Goal: Task Accomplishment & Management: Manage account settings

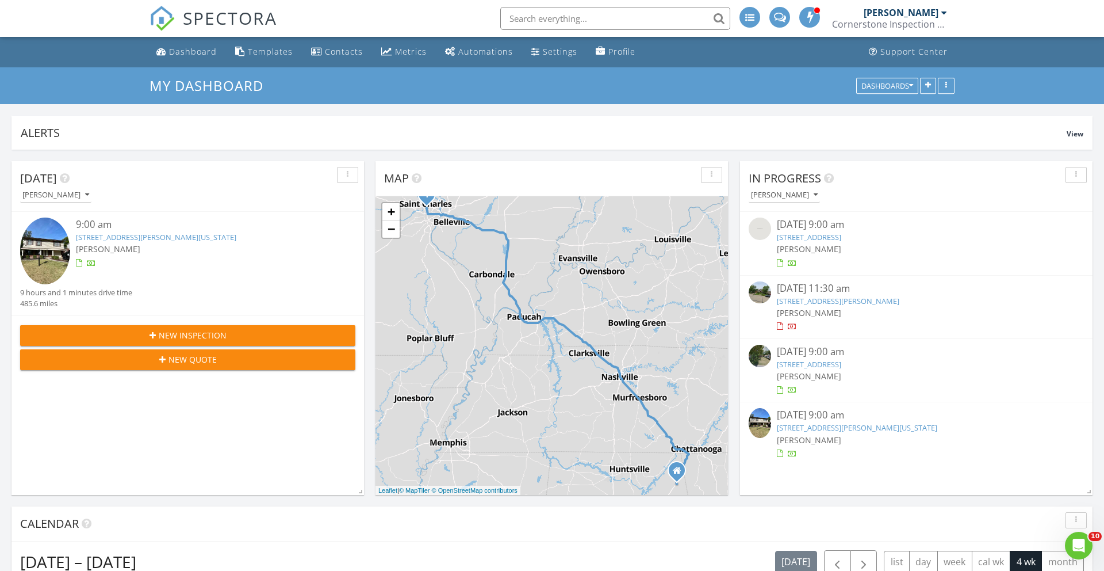
click at [148, 236] on link "[STREET_ADDRESS][PERSON_NAME][US_STATE]" at bounding box center [156, 237] width 160 height 10
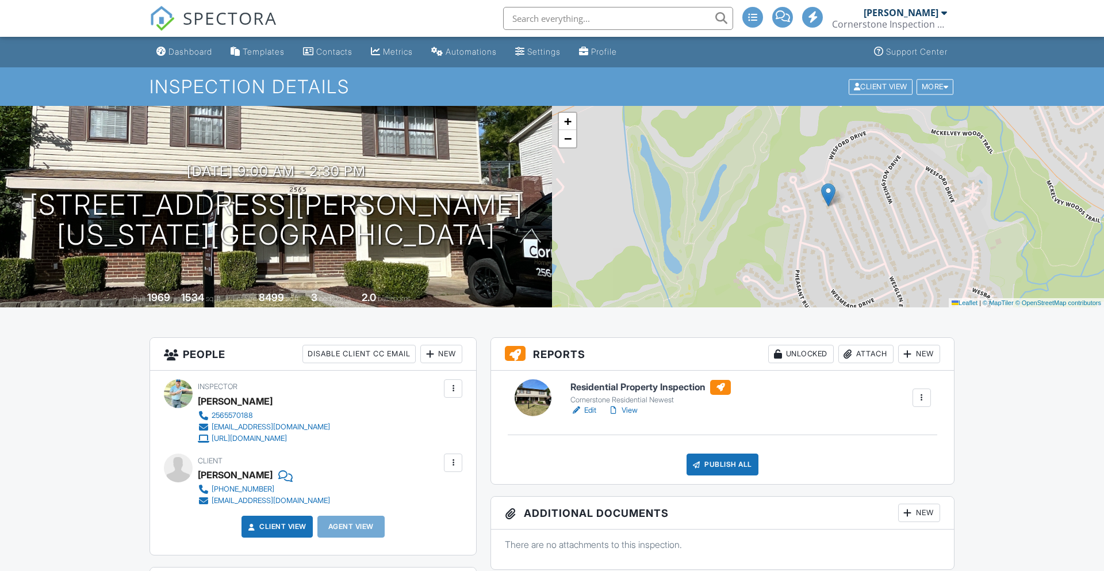
click at [634, 410] on link "View" at bounding box center [623, 410] width 30 height 12
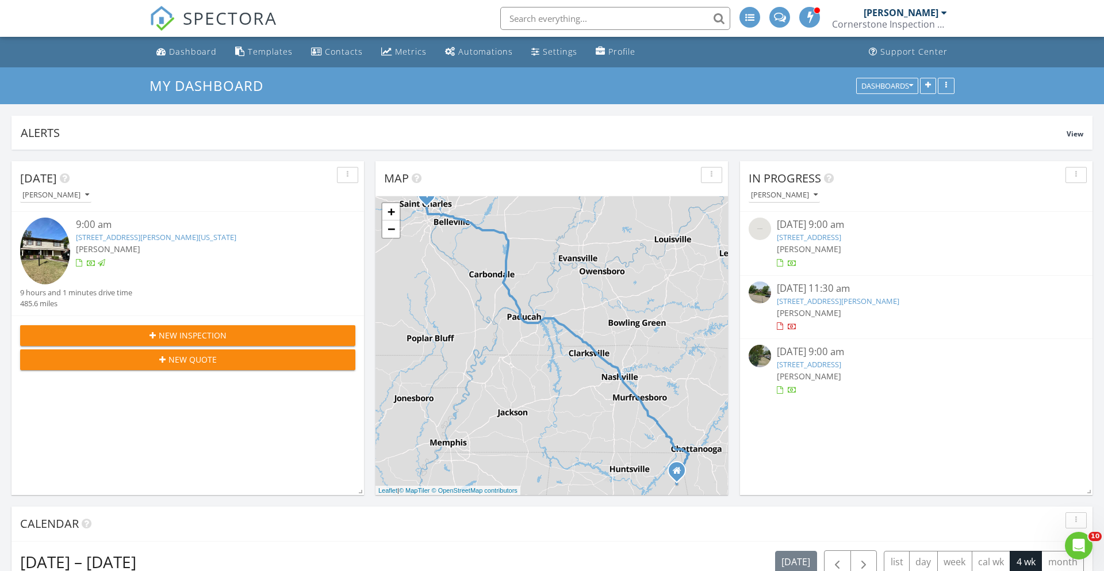
click at [182, 240] on link "2565 westrick drive, maryland heights, mo 63043" at bounding box center [156, 237] width 160 height 10
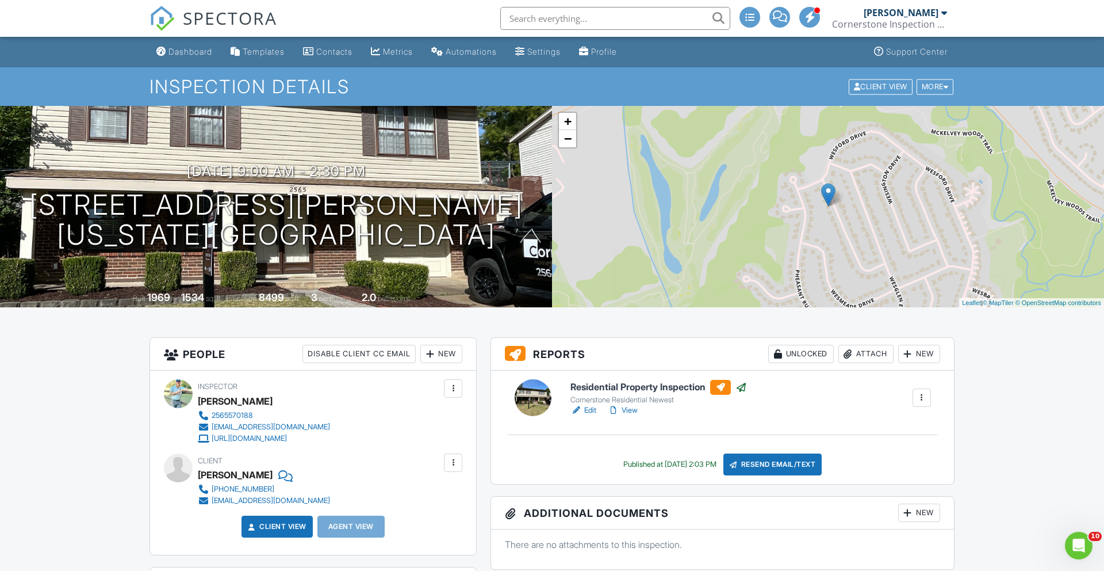
click at [450, 351] on div "New" at bounding box center [441, 353] width 42 height 18
click at [472, 419] on li "Client's Agent" at bounding box center [482, 417] width 113 height 29
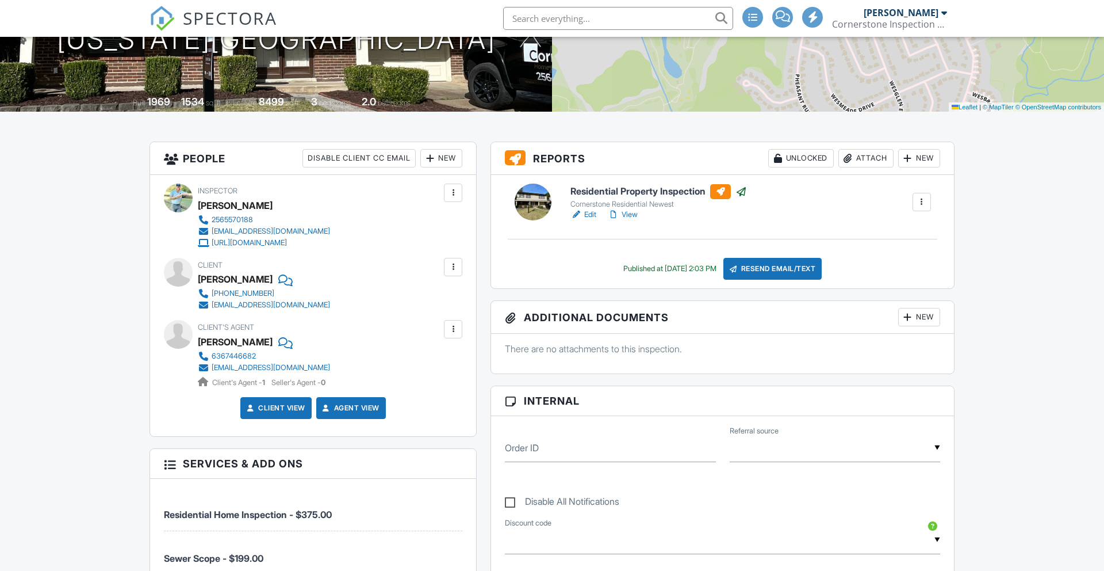
click at [780, 271] on div "Resend Email/Text" at bounding box center [772, 269] width 99 height 22
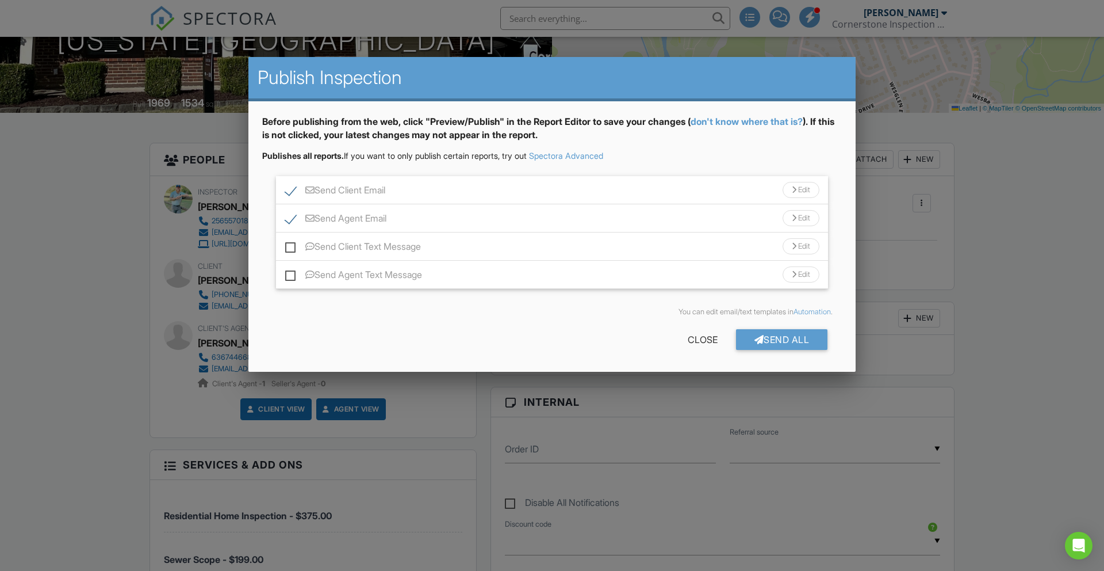
drag, startPoint x: 293, startPoint y: 246, endPoint x: 285, endPoint y: 252, distance: 10.2
click at [293, 246] on label "Send Client Text Message" at bounding box center [353, 248] width 136 height 14
click at [293, 244] on input "Send Client Text Message" at bounding box center [288, 240] width 7 height 7
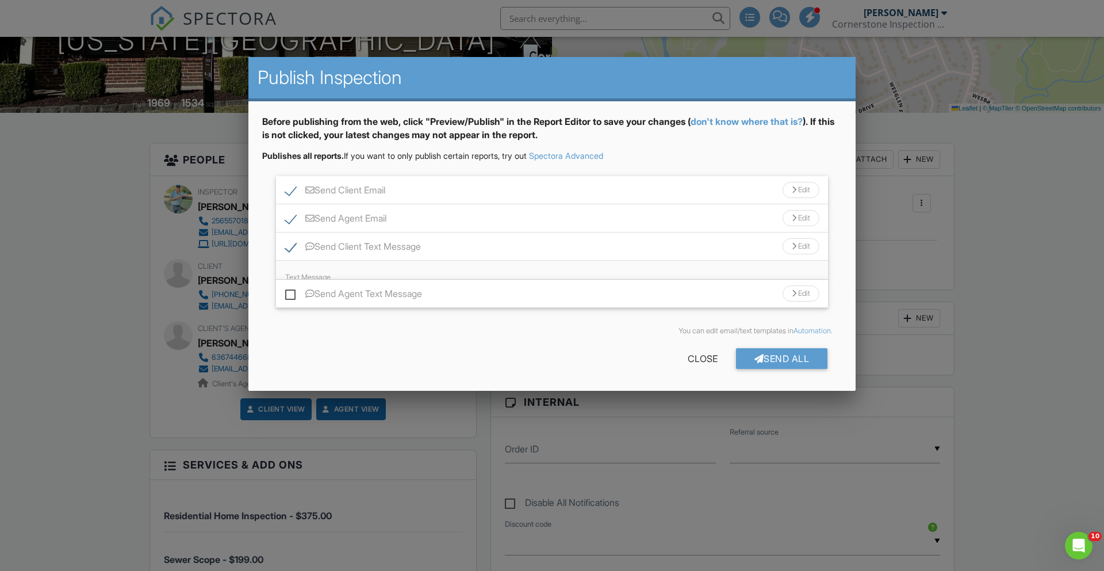
scroll to position [0, 0]
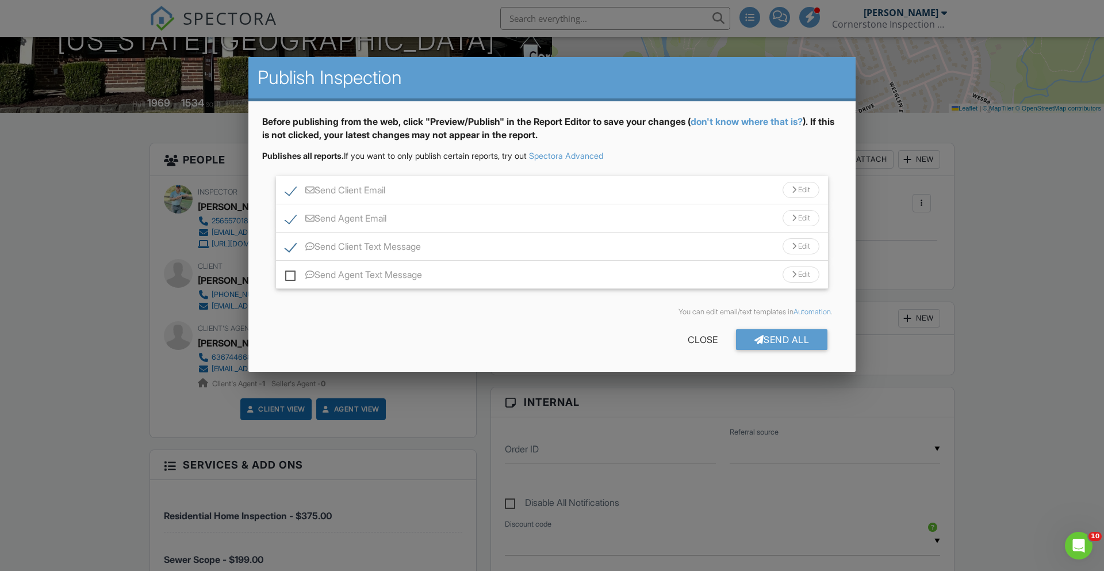
click at [289, 251] on label "Send Client Text Message" at bounding box center [353, 248] width 136 height 14
checkbox input "false"
click at [293, 189] on label "Send Client Email" at bounding box center [335, 192] width 100 height 14
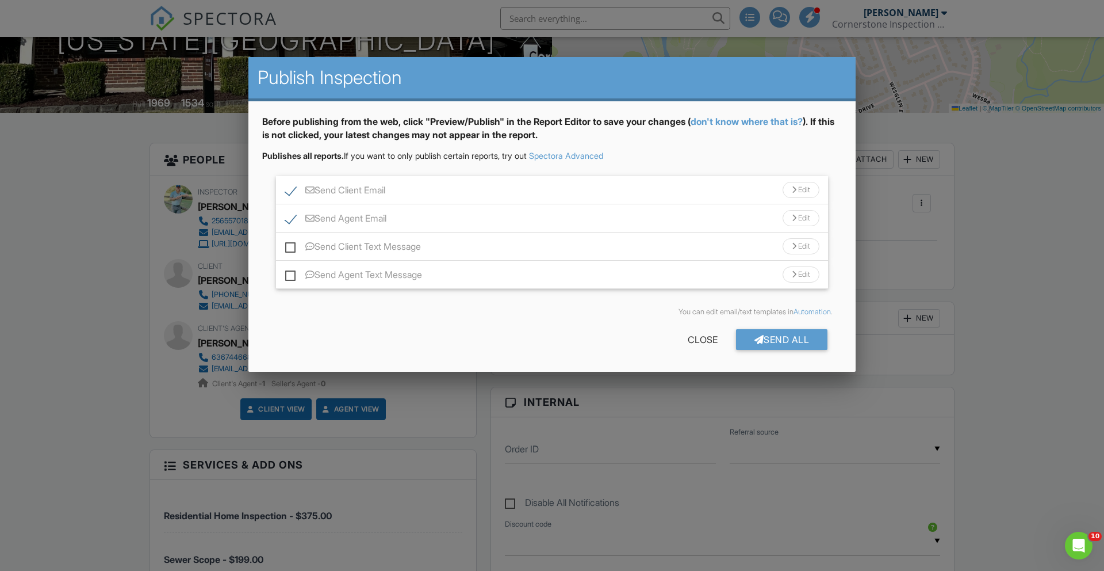
checkbox input "false"
click at [778, 339] on div "Send All" at bounding box center [782, 339] width 92 height 21
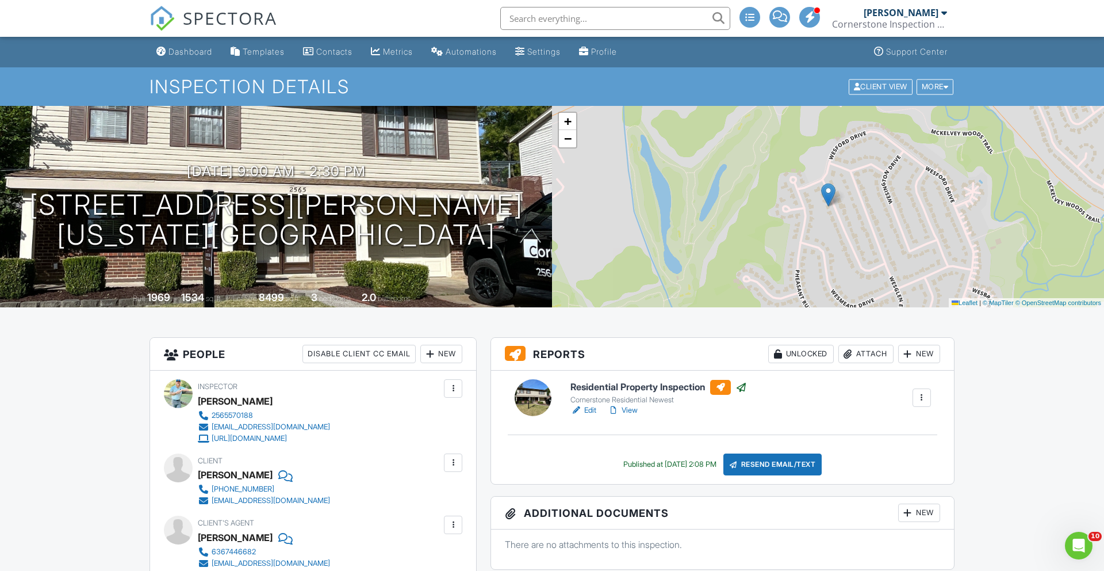
drag, startPoint x: 185, startPoint y: 36, endPoint x: 185, endPoint y: 44, distance: 7.5
click at [185, 37] on link "SPECTORA" at bounding box center [214, 28] width 128 height 24
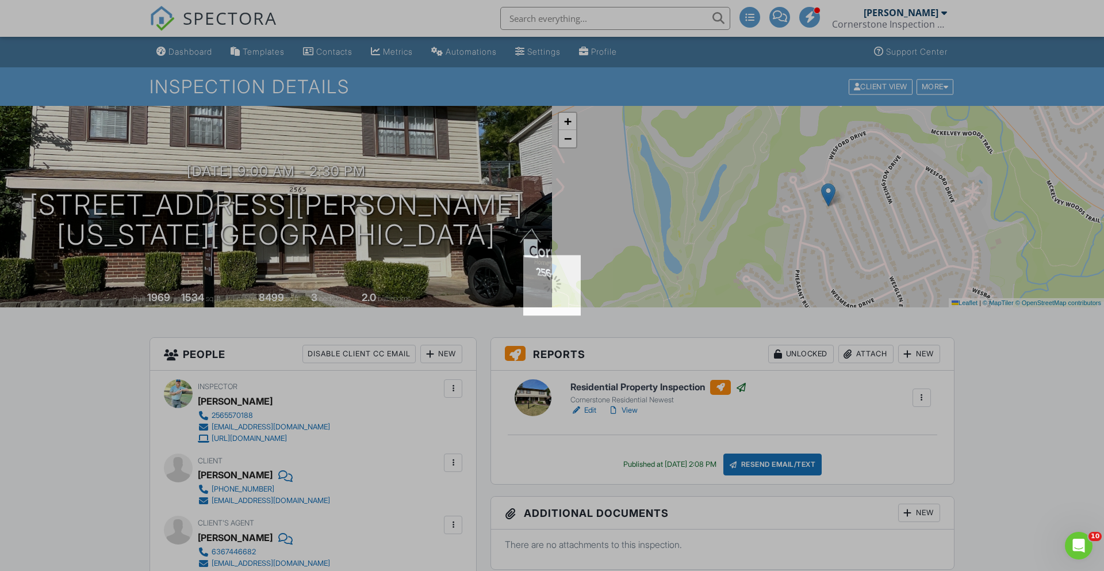
click at [185, 51] on div at bounding box center [552, 285] width 1104 height 571
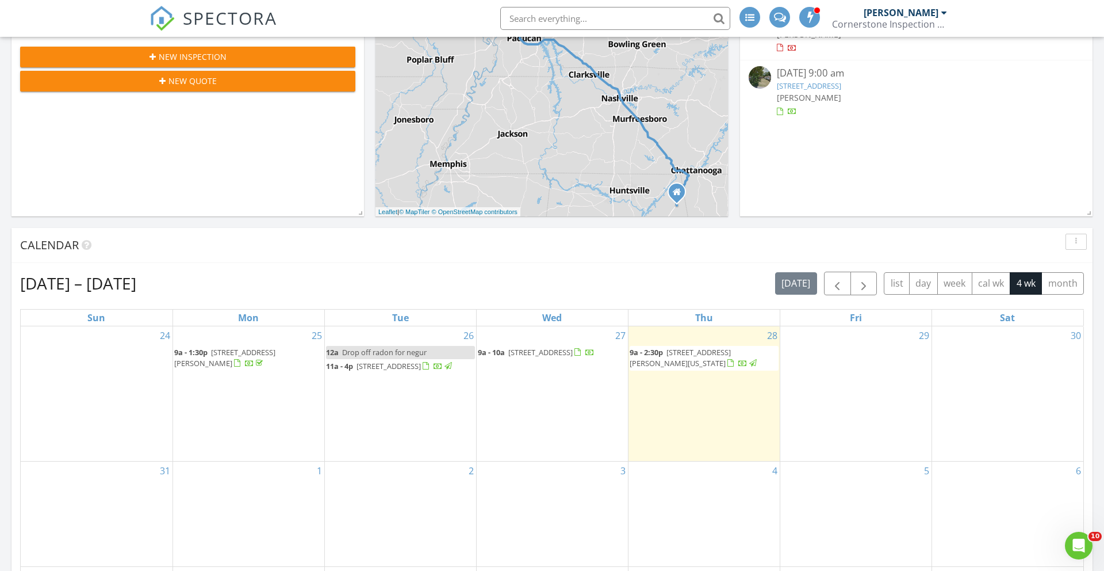
scroll to position [283, 0]
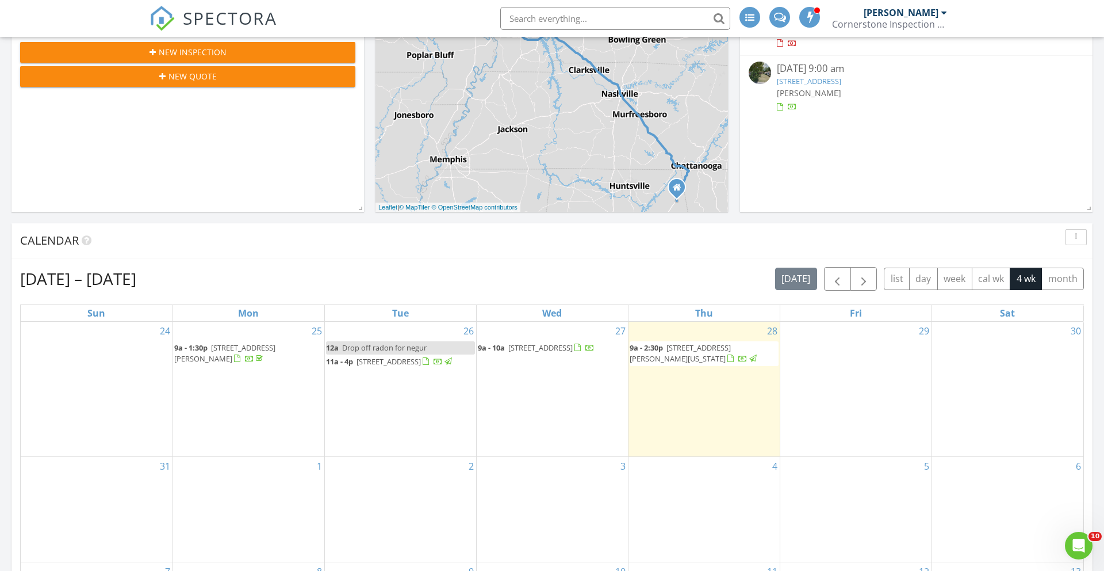
click at [695, 346] on span "[STREET_ADDRESS][PERSON_NAME][US_STATE]" at bounding box center [680, 352] width 101 height 21
